Goal: Check status: Check status

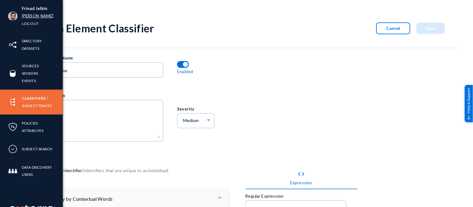
click at [31, 16] on link "russel" at bounding box center [38, 15] width 32 height 7
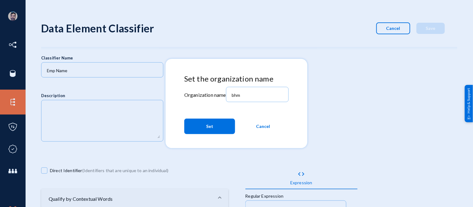
click at [212, 126] on span "Set" at bounding box center [209, 126] width 7 height 11
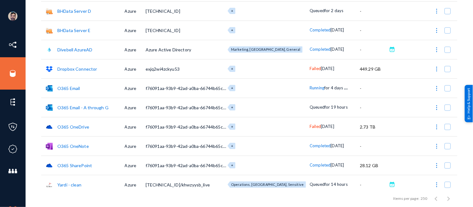
scroll to position [83, 0]
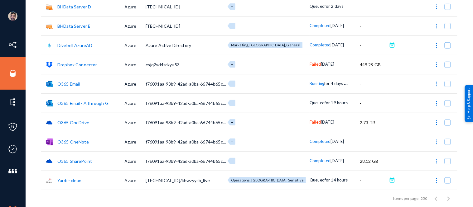
click at [310, 84] on span "Running" at bounding box center [317, 83] width 15 height 5
click at [372, 8] on div at bounding box center [236, 103] width 473 height 207
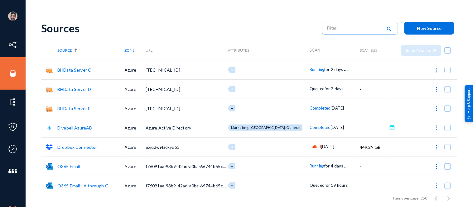
click at [310, 69] on span "Running" at bounding box center [317, 69] width 15 height 5
click at [259, 25] on div at bounding box center [236, 103] width 473 height 207
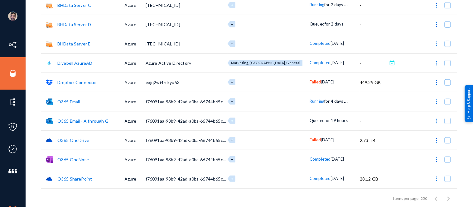
scroll to position [64, 0]
click at [310, 101] on span "Running" at bounding box center [317, 101] width 15 height 5
click at [359, 48] on div at bounding box center [236, 103] width 473 height 207
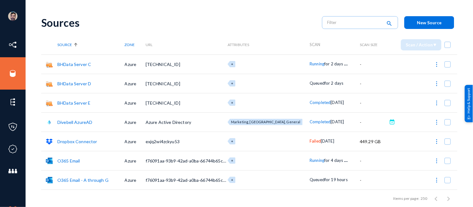
scroll to position [0, 0]
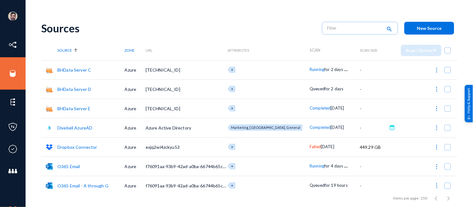
click at [310, 70] on span "Running" at bounding box center [317, 69] width 15 height 5
click at [264, 28] on div at bounding box center [236, 103] width 473 height 207
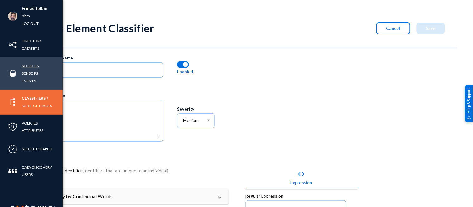
click at [31, 64] on link "Sources" at bounding box center [30, 65] width 17 height 7
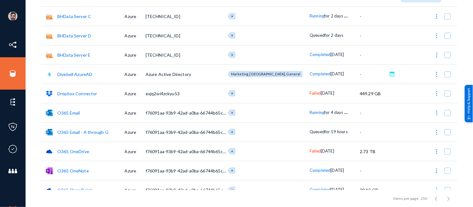
scroll to position [54, 0]
click at [310, 113] on span "Running" at bounding box center [317, 112] width 15 height 5
click at [34, 99] on div at bounding box center [236, 103] width 473 height 207
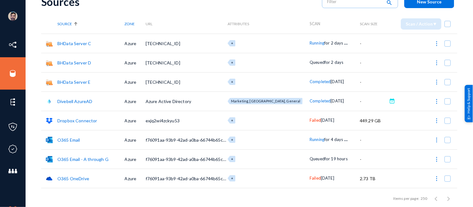
scroll to position [25, 0]
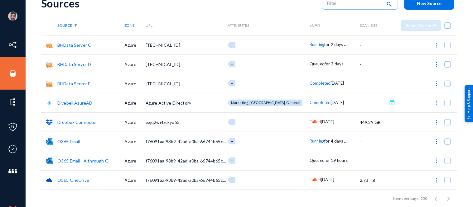
click at [310, 45] on span "Running" at bounding box center [317, 44] width 15 height 5
click at [286, 11] on div at bounding box center [236, 103] width 473 height 207
click at [310, 142] on span "Running" at bounding box center [317, 141] width 15 height 5
click at [215, 10] on div at bounding box center [236, 103] width 473 height 207
click at [72, 140] on link "O365 Email" at bounding box center [68, 141] width 23 height 5
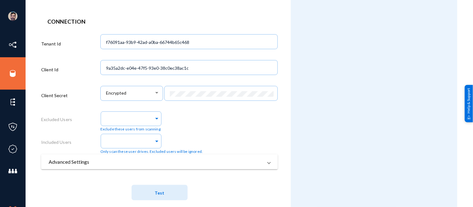
scroll to position [178, 0]
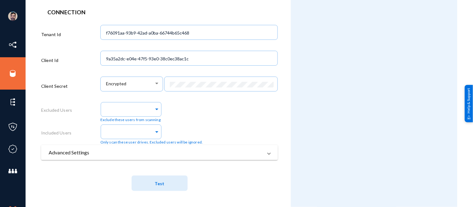
click at [119, 152] on mat-panel-title "Advanced Settings" at bounding box center [156, 152] width 214 height 7
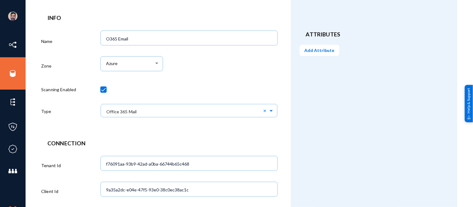
scroll to position [0, 0]
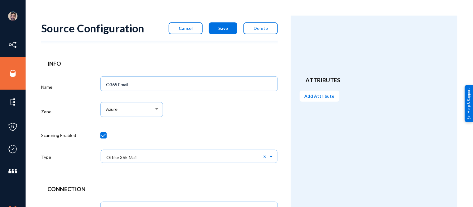
click at [183, 29] on span "Cancel" at bounding box center [186, 28] width 14 height 5
